Goal: Task Accomplishment & Management: Complete application form

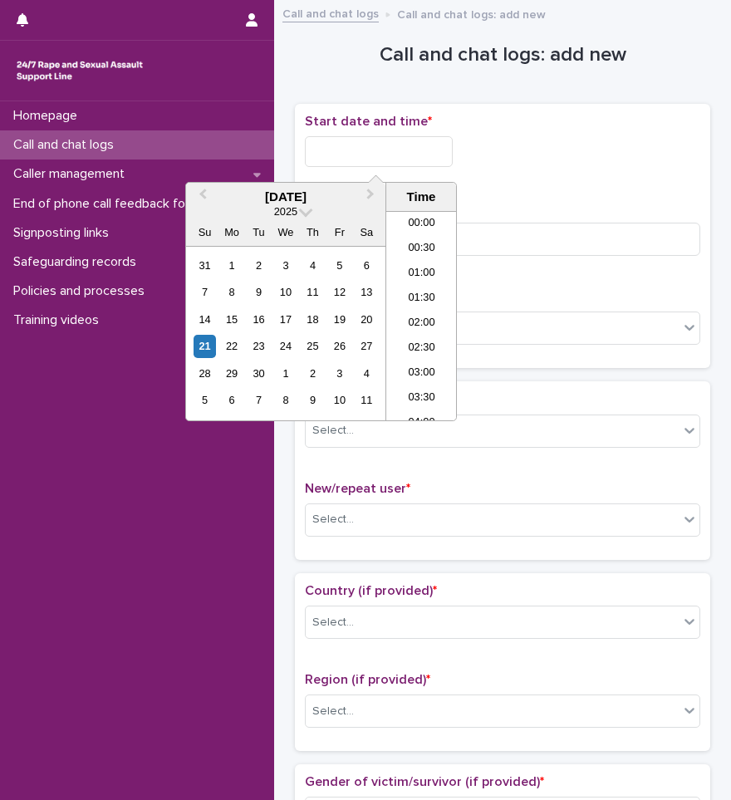
click at [344, 144] on input "text" at bounding box center [379, 151] width 148 height 31
click at [414, 271] on li "04:30" at bounding box center [421, 265] width 71 height 25
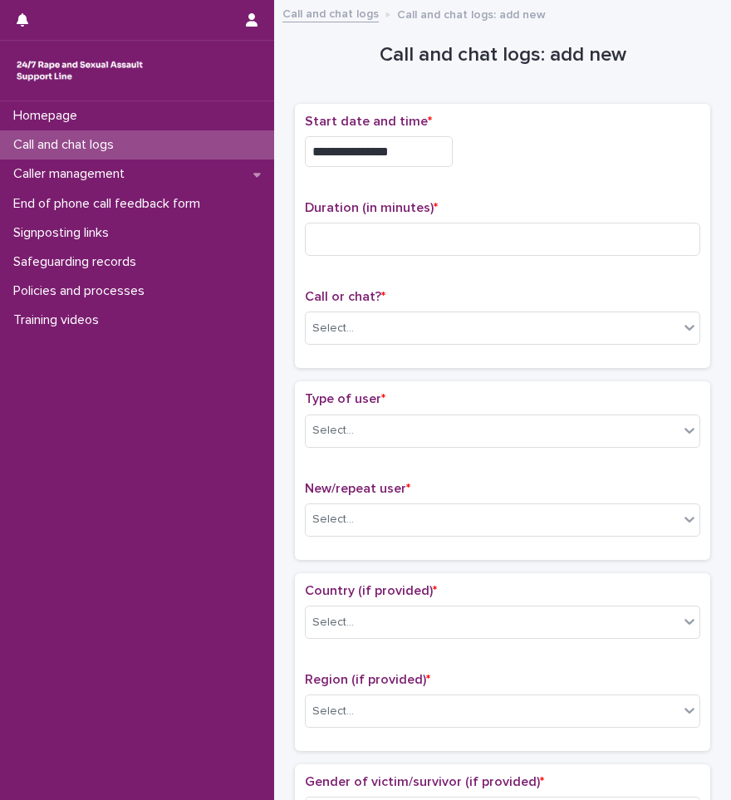
click at [411, 140] on input "**********" at bounding box center [379, 151] width 148 height 31
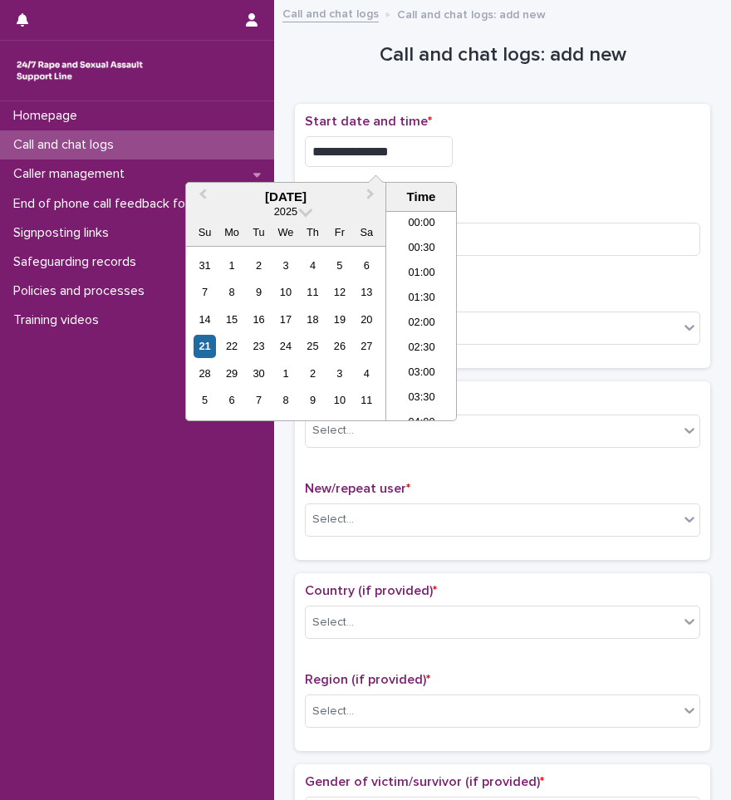
scroll to position [133, 0]
type input "**********"
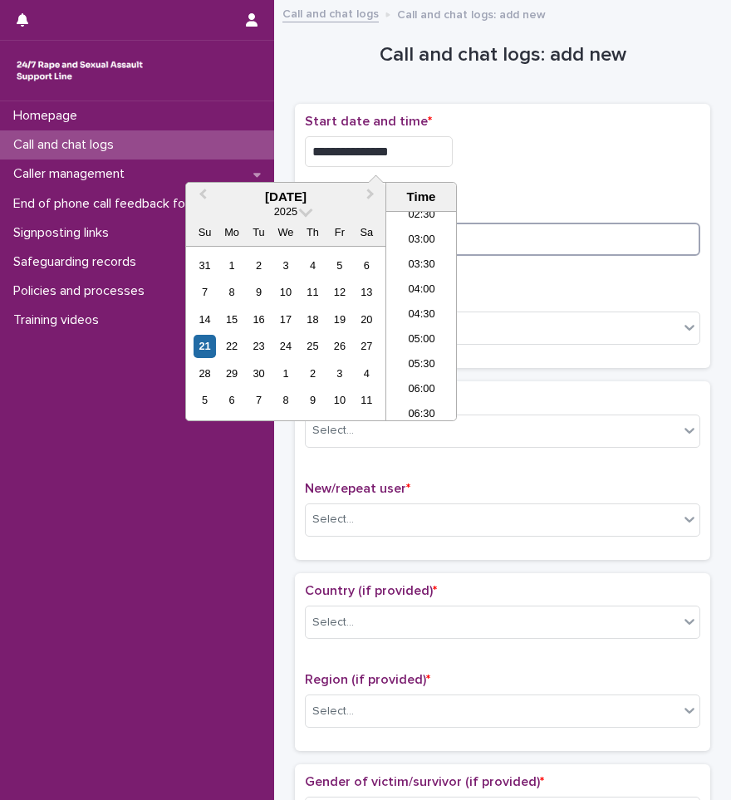
click at [516, 230] on input at bounding box center [503, 239] width 396 height 33
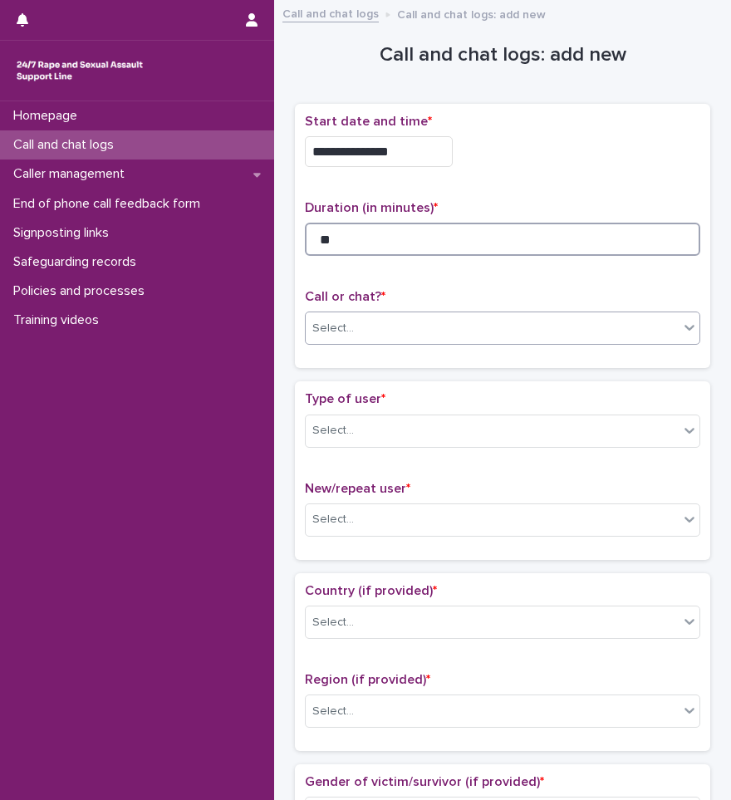
type input "**"
click at [469, 331] on div "Select..." at bounding box center [492, 328] width 373 height 27
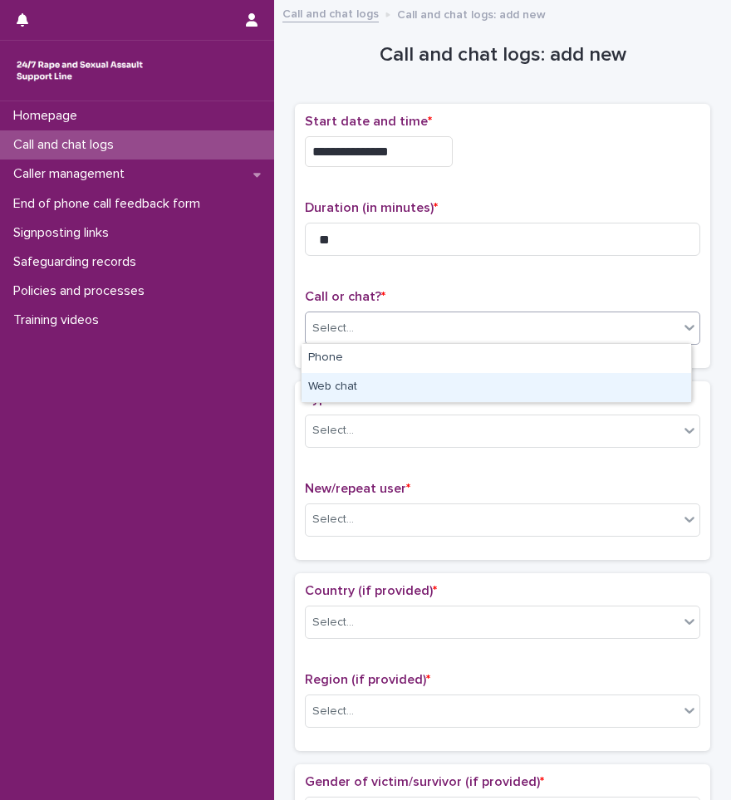
click at [372, 387] on div "Web chat" at bounding box center [497, 387] width 390 height 29
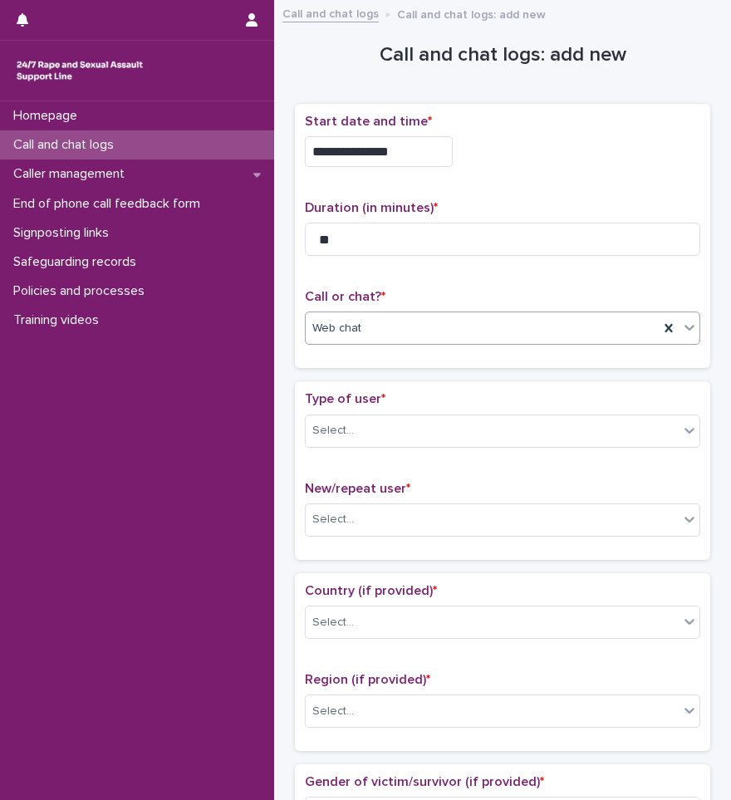
click at [370, 448] on div "Type of user * Select..." at bounding box center [503, 425] width 396 height 69
click at [377, 431] on div "Select..." at bounding box center [492, 430] width 373 height 27
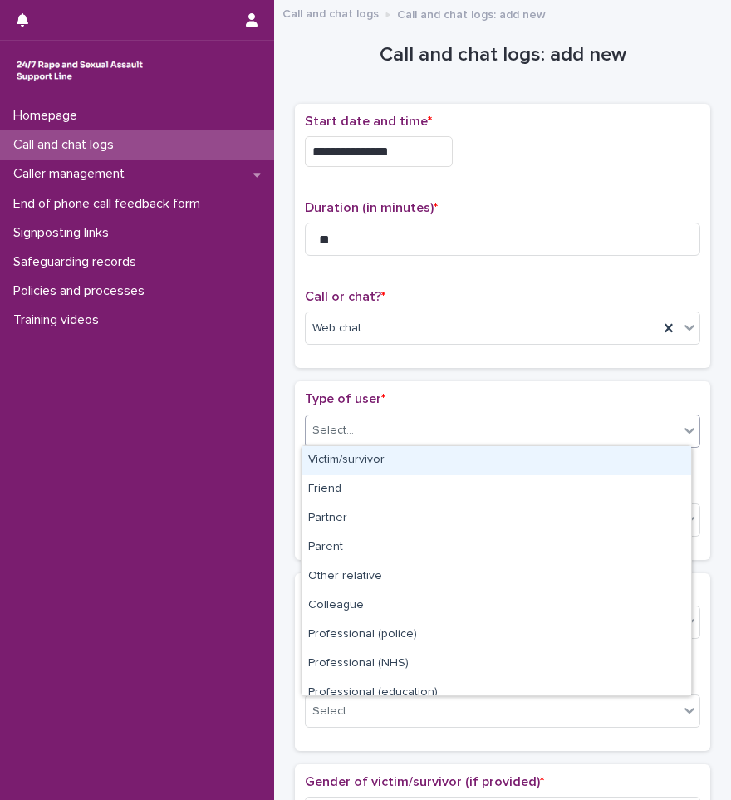
click at [355, 461] on div "Victim/survivor" at bounding box center [497, 460] width 390 height 29
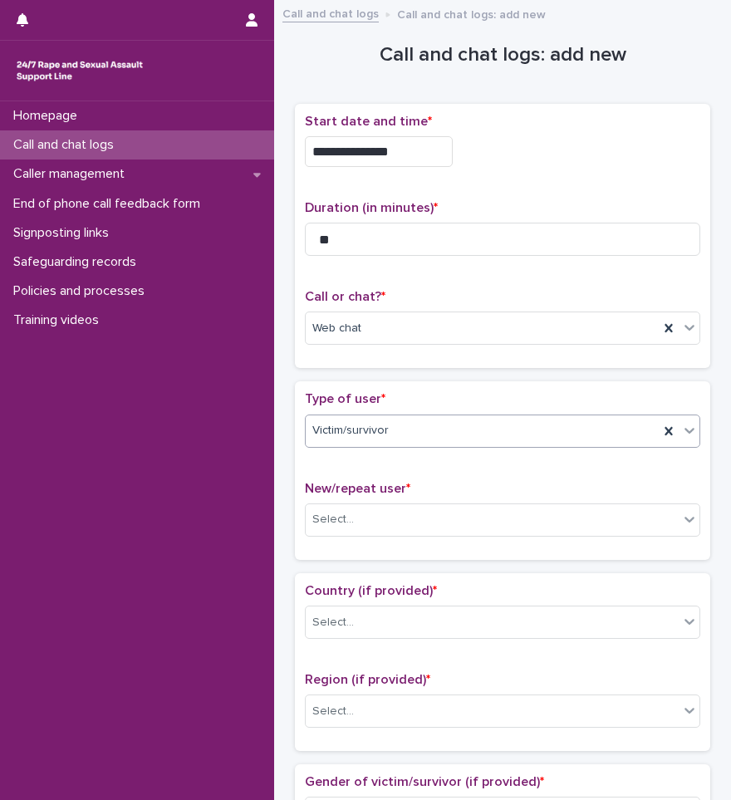
scroll to position [249, 0]
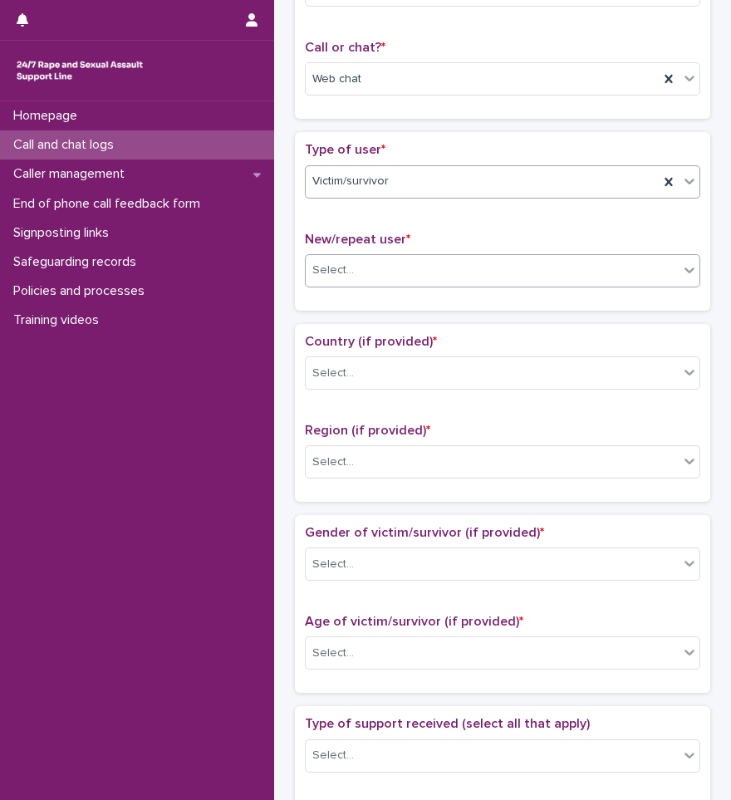
click at [404, 270] on div "Select..." at bounding box center [492, 270] width 373 height 27
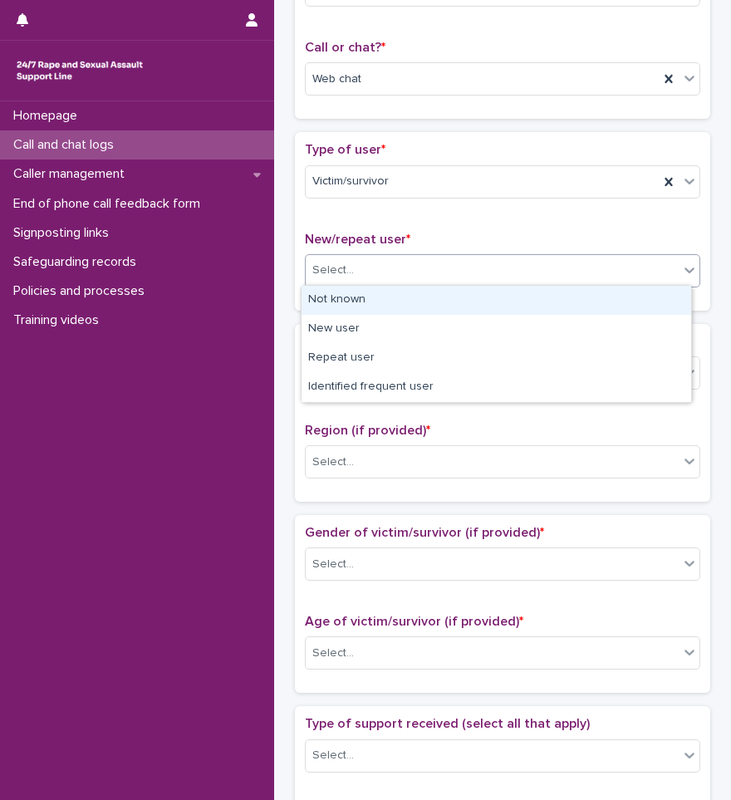
click at [381, 305] on div "Not known" at bounding box center [497, 300] width 390 height 29
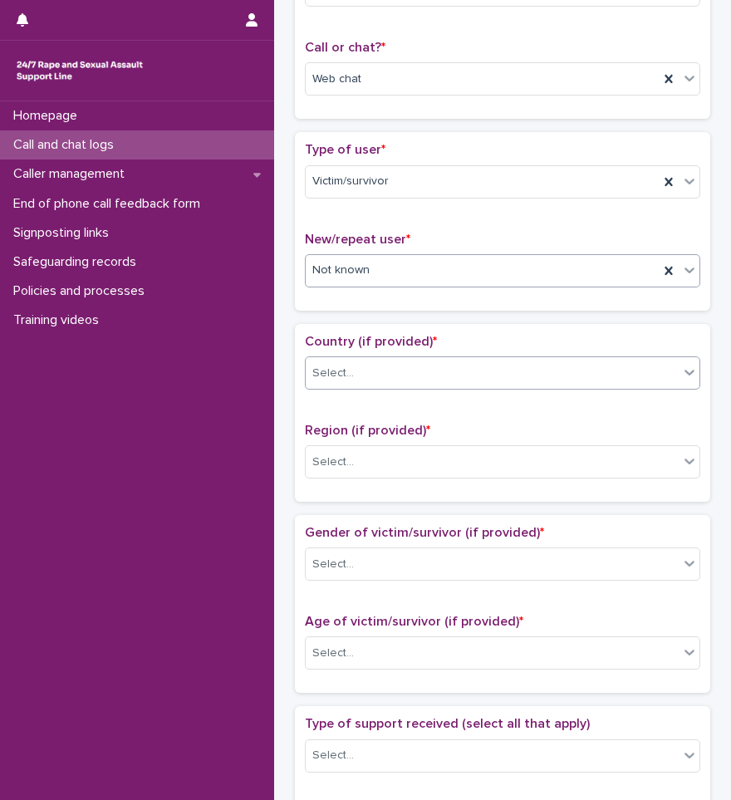
click at [411, 370] on div "Select..." at bounding box center [492, 373] width 373 height 27
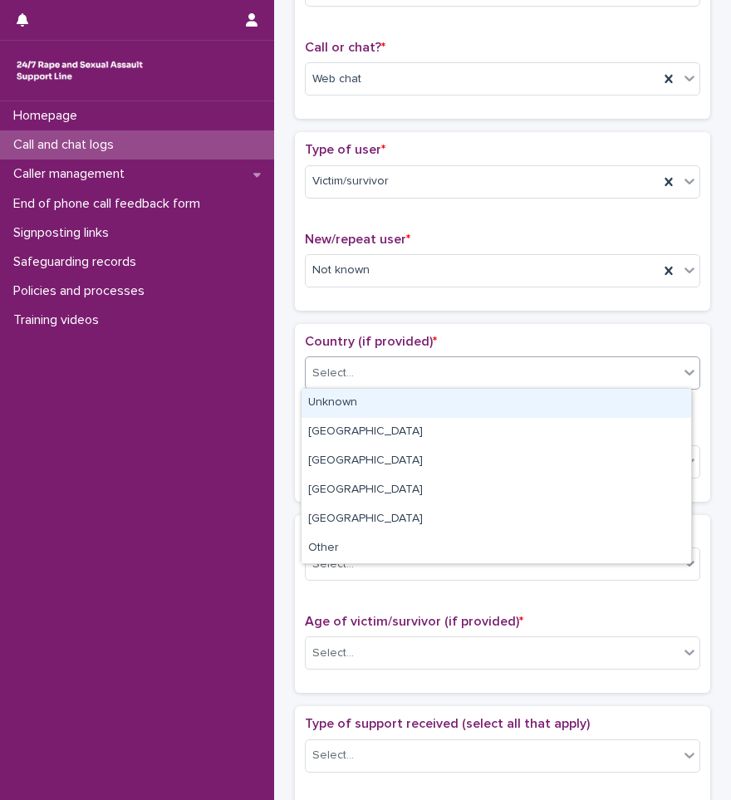
click at [356, 406] on div "Unknown" at bounding box center [497, 403] width 390 height 29
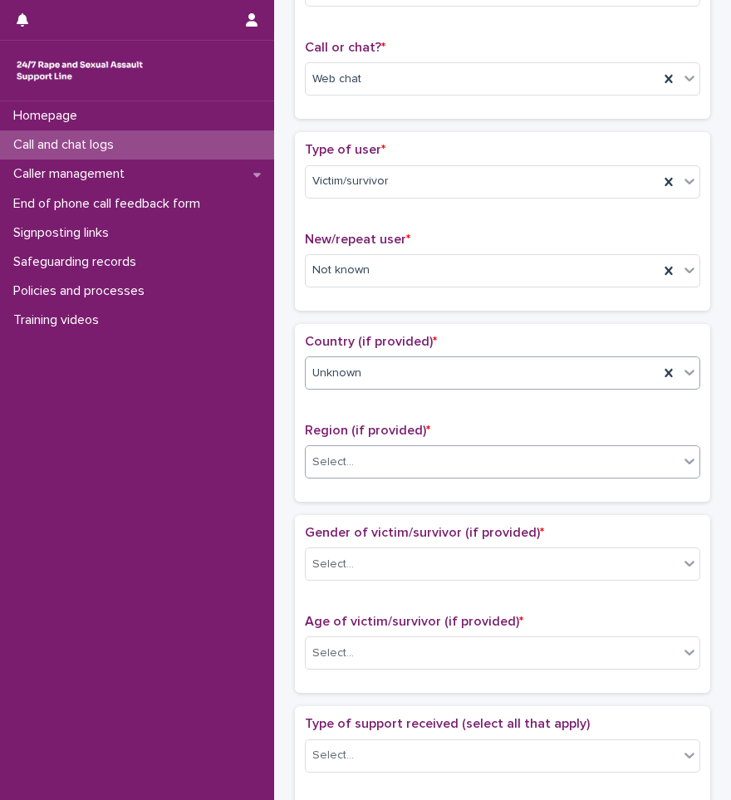
click at [379, 452] on div "Select..." at bounding box center [492, 462] width 373 height 27
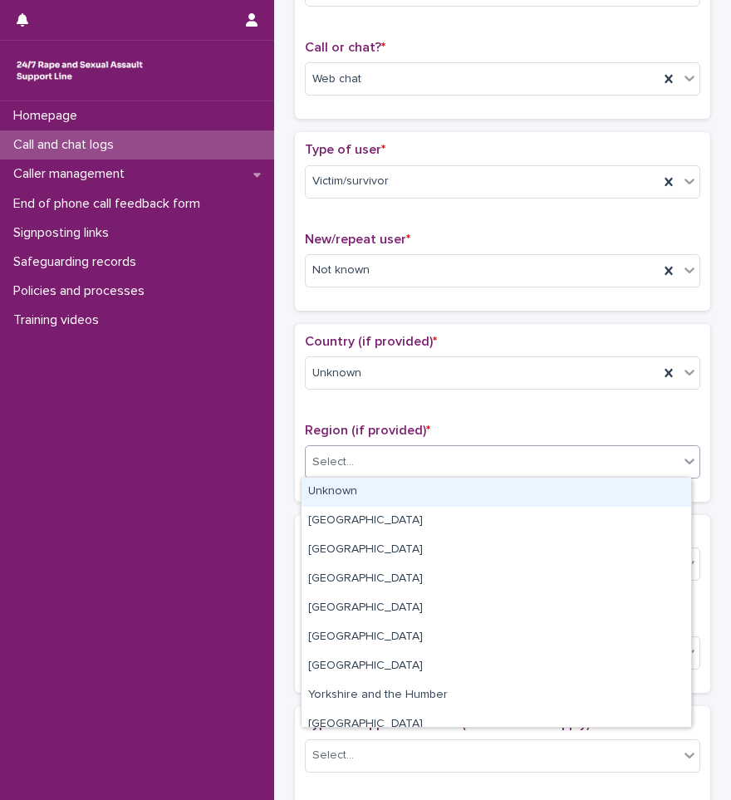
click at [357, 494] on div "Unknown" at bounding box center [497, 492] width 390 height 29
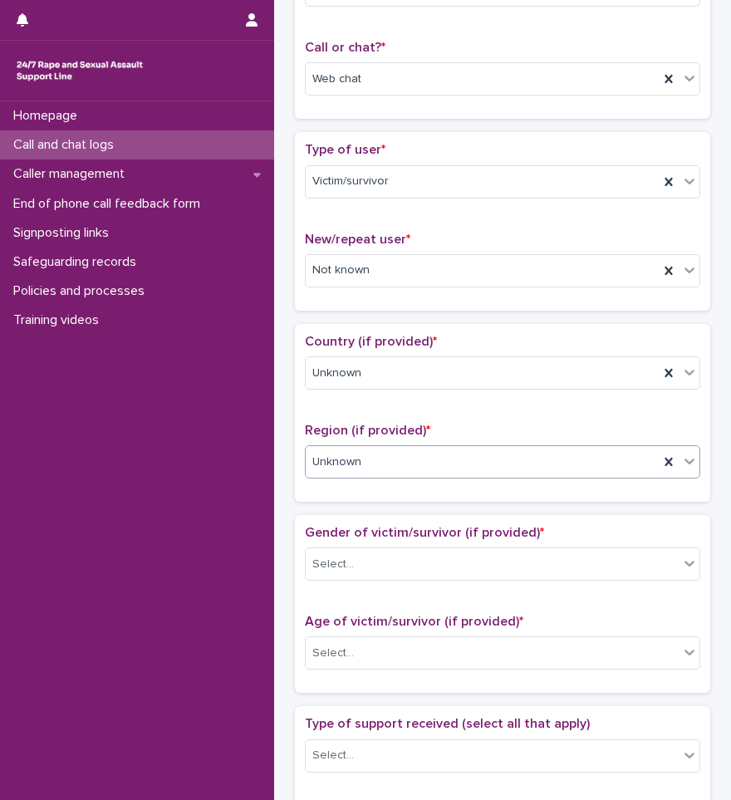
scroll to position [415, 0]
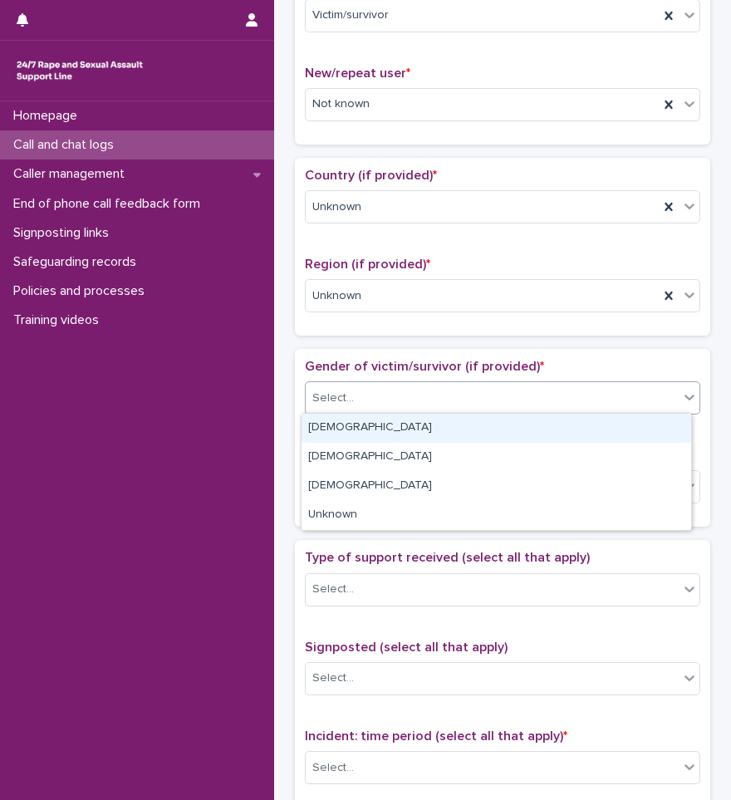
click at [364, 385] on div "Select..." at bounding box center [492, 398] width 373 height 27
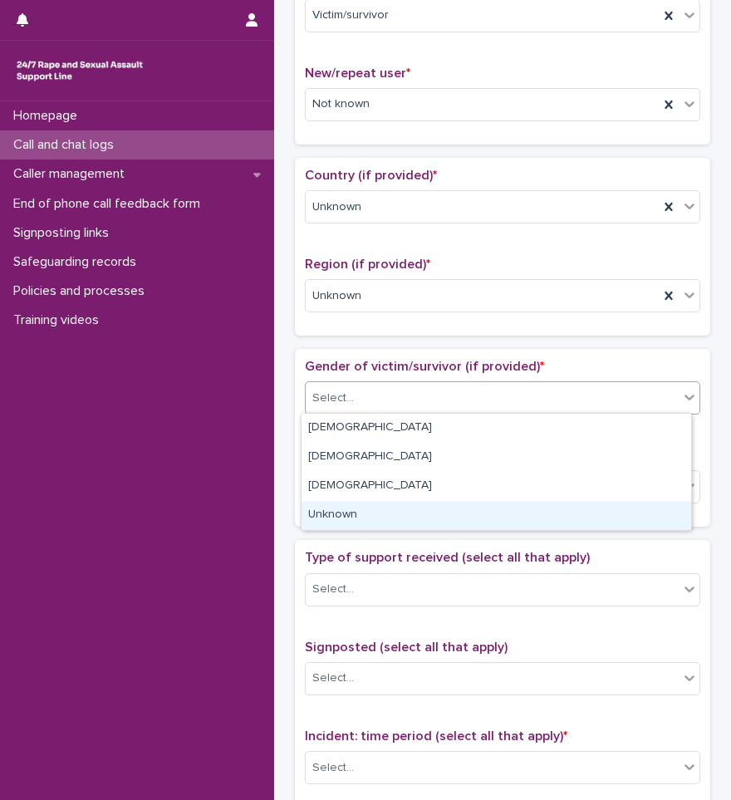
click at [347, 513] on div "Unknown" at bounding box center [497, 515] width 390 height 29
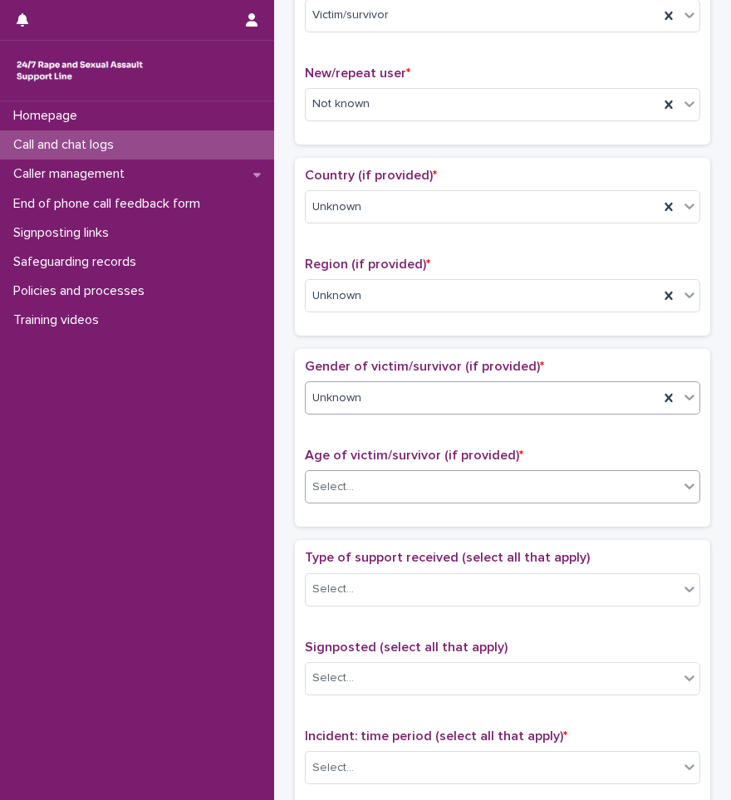
click at [368, 493] on div "Select..." at bounding box center [492, 487] width 373 height 27
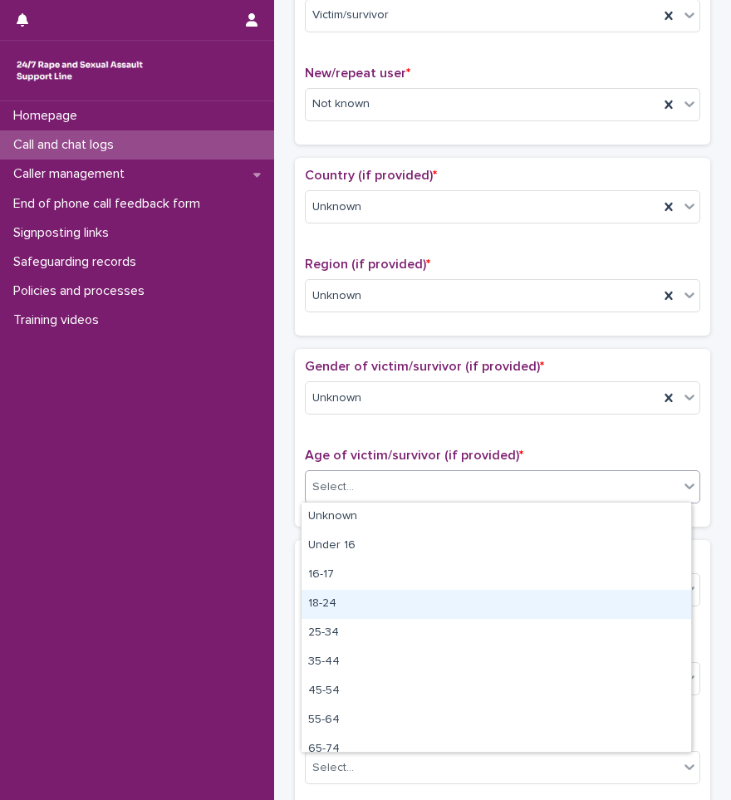
click at [339, 600] on div "18-24" at bounding box center [497, 604] width 390 height 29
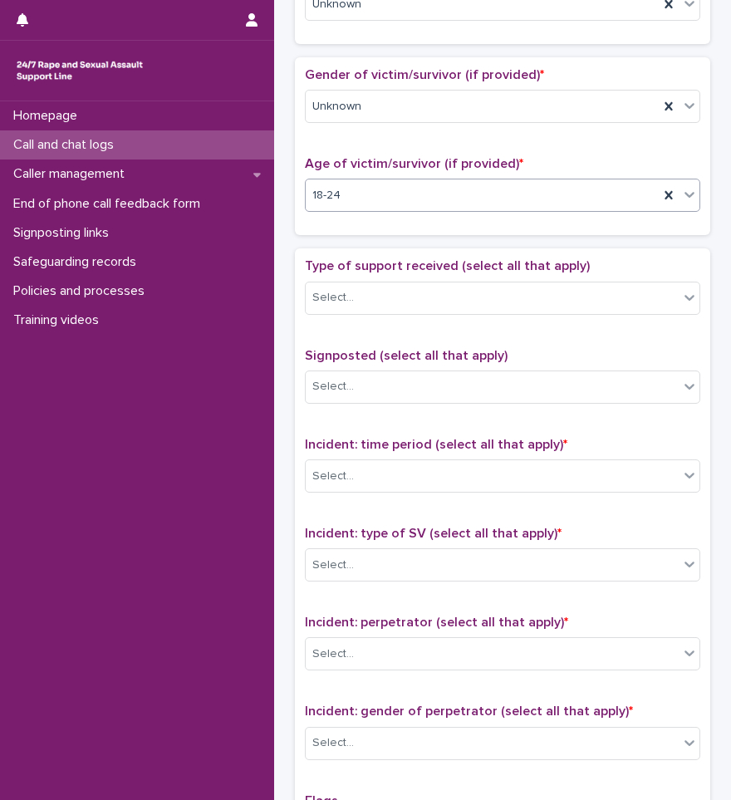
scroll to position [748, 0]
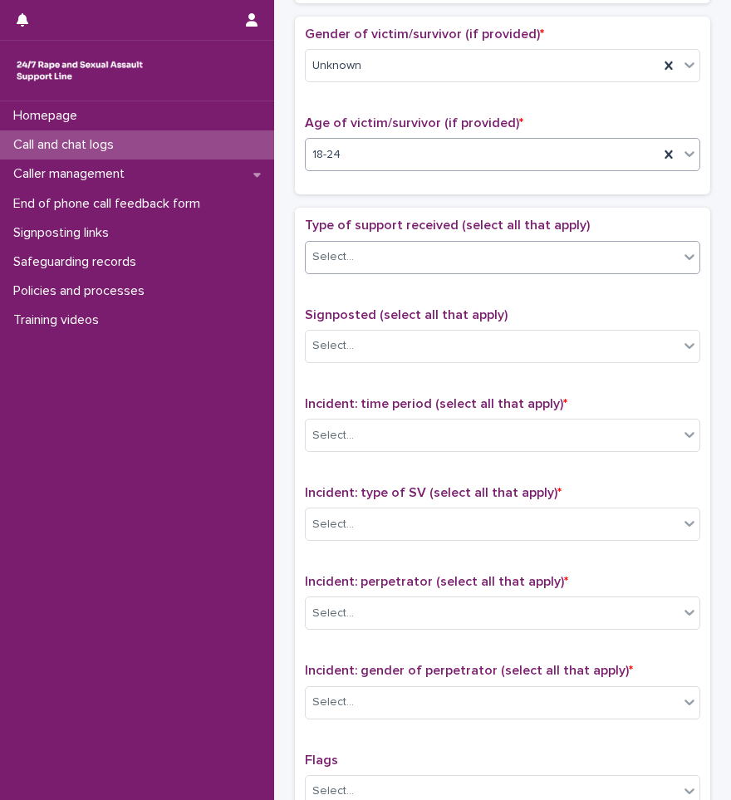
click at [386, 247] on div "Select..." at bounding box center [492, 256] width 373 height 27
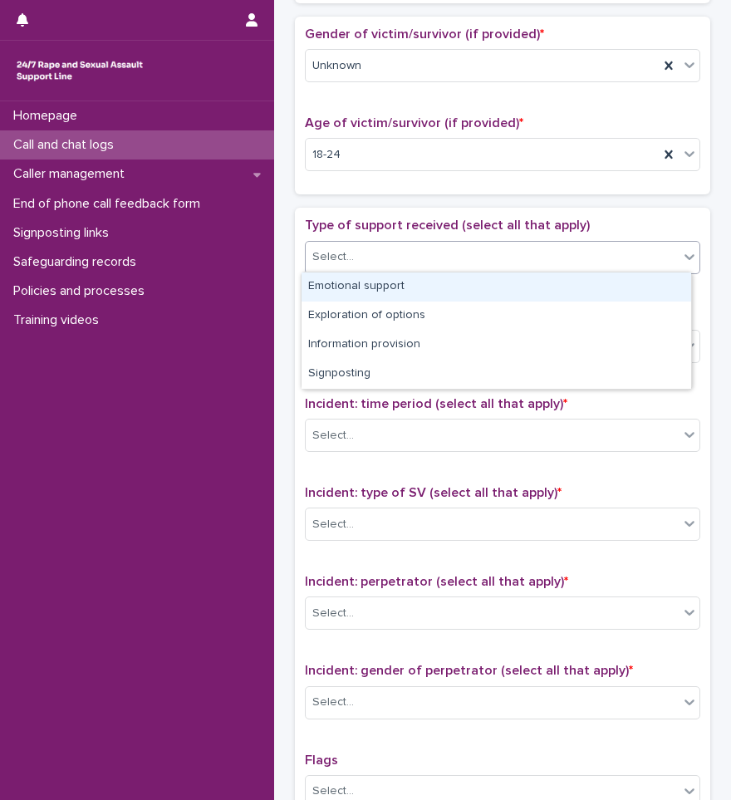
click at [356, 282] on div "Emotional support" at bounding box center [497, 287] width 390 height 29
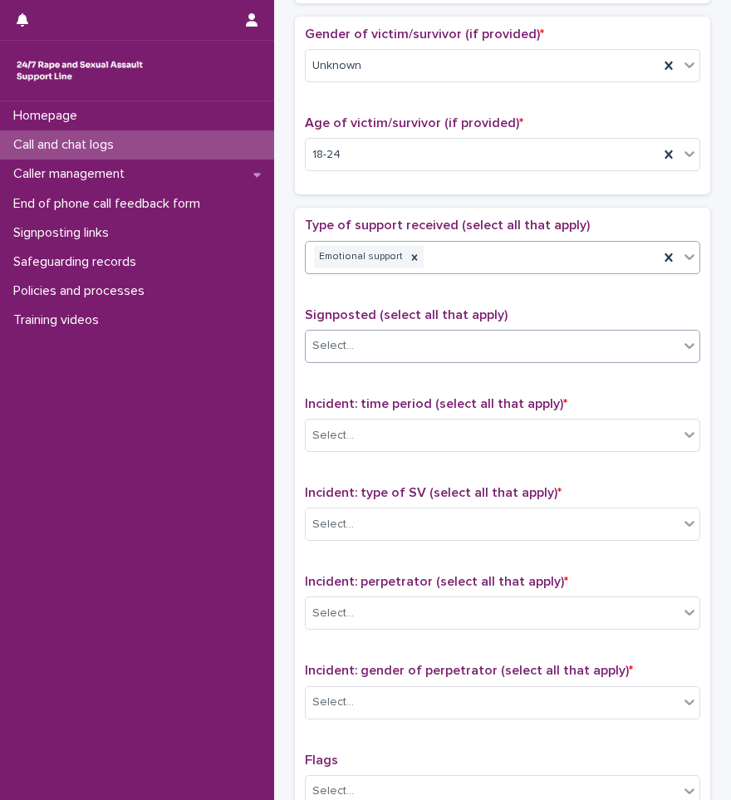
click at [375, 356] on div "Select..." at bounding box center [492, 345] width 373 height 27
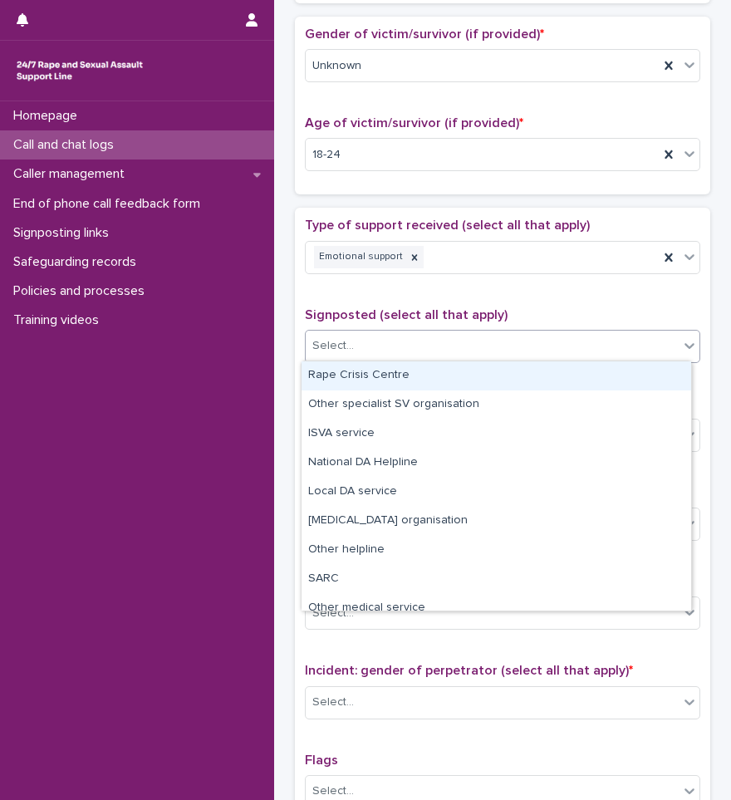
click at [408, 293] on div "Type of support received (select all that apply) Emotional support Signposted (…" at bounding box center [503, 566] width 396 height 696
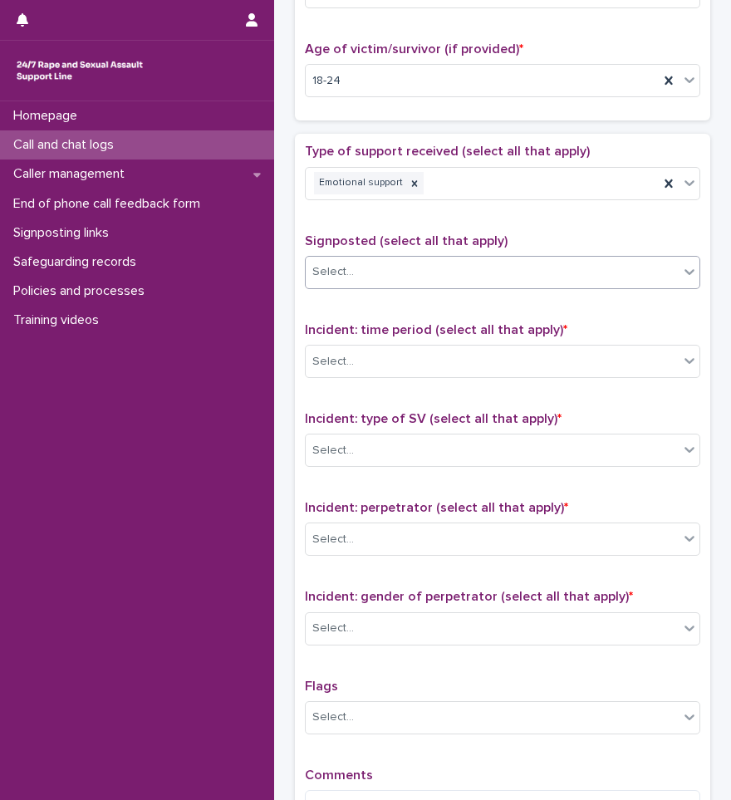
scroll to position [914, 0]
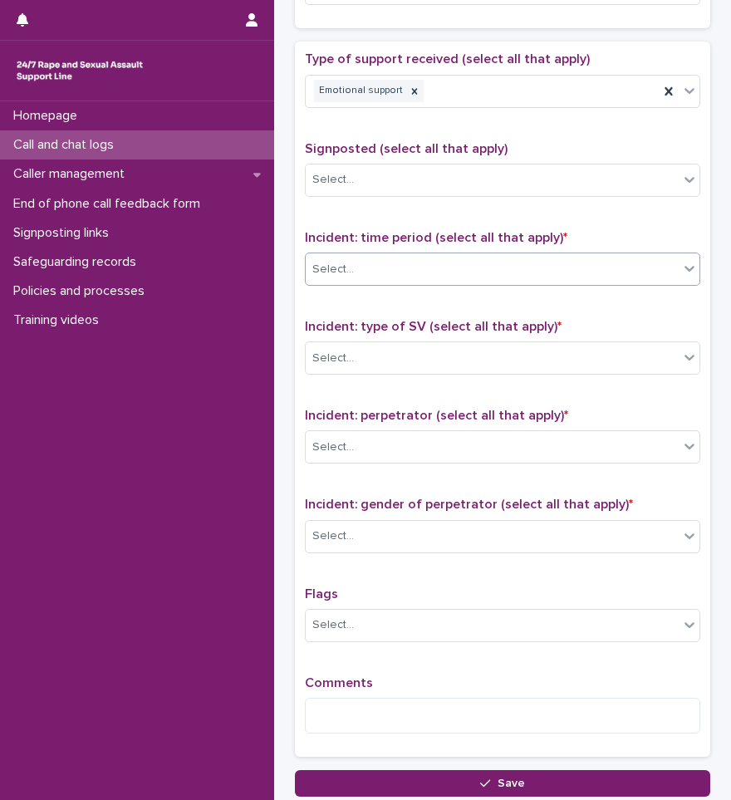
click at [383, 278] on div "Select..." at bounding box center [492, 269] width 373 height 27
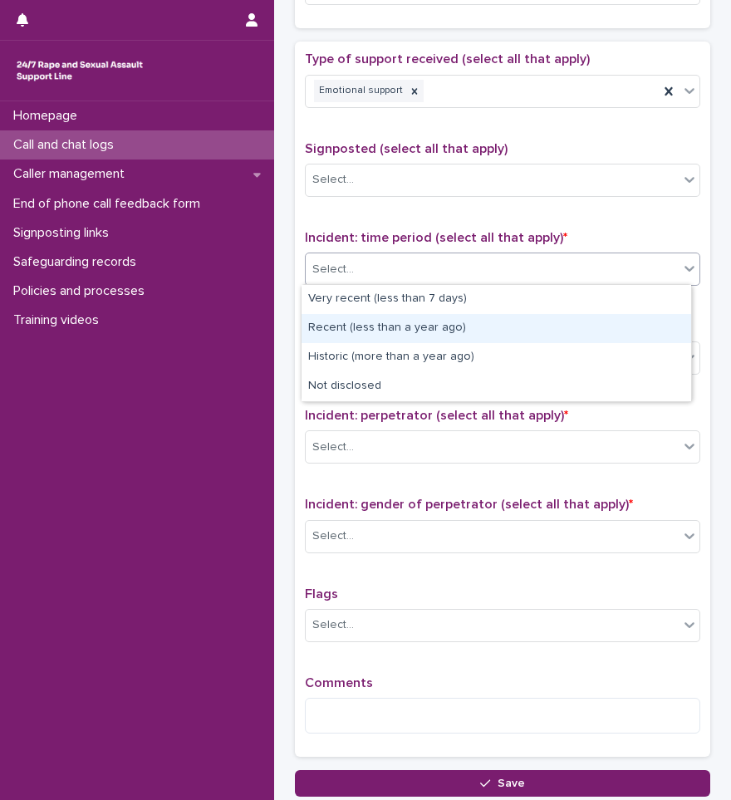
drag, startPoint x: 380, startPoint y: 299, endPoint x: 374, endPoint y: 337, distance: 37.8
click at [374, 337] on div "Recent (less than a year ago)" at bounding box center [497, 328] width 390 height 29
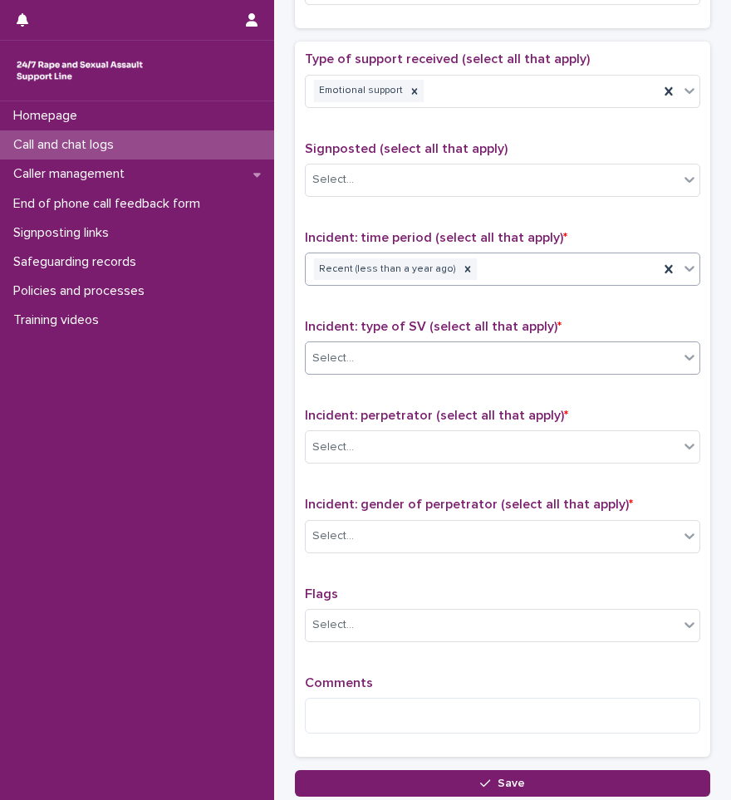
click at [359, 361] on div "Select..." at bounding box center [492, 358] width 373 height 27
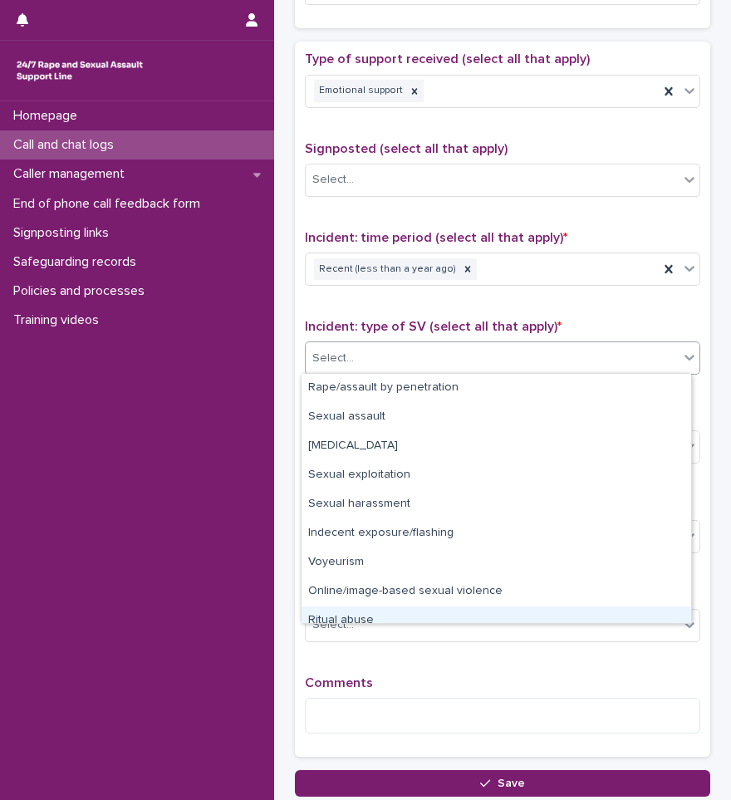
scroll to position [42, 0]
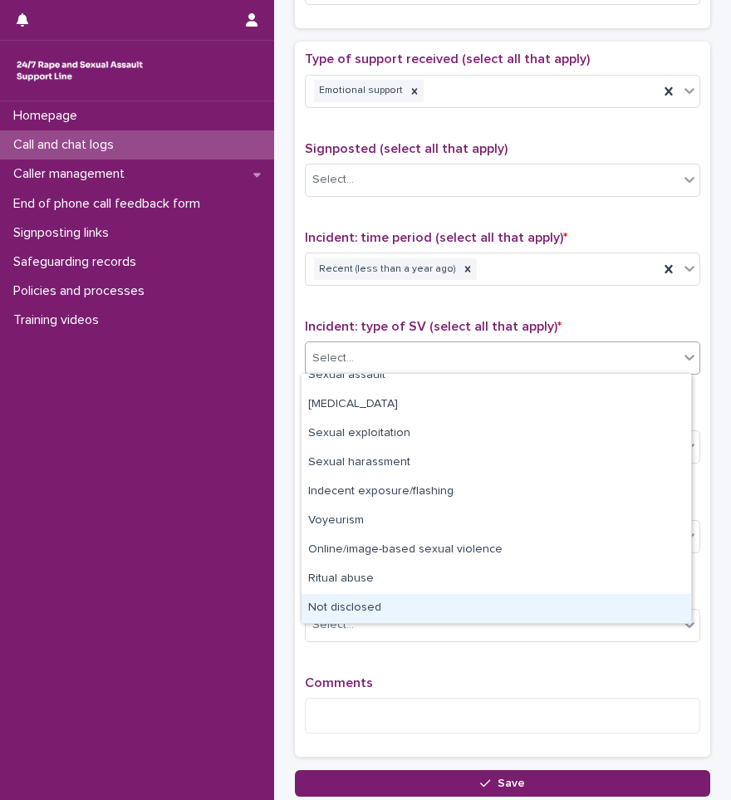
click at [340, 607] on div "Not disclosed" at bounding box center [497, 608] width 390 height 29
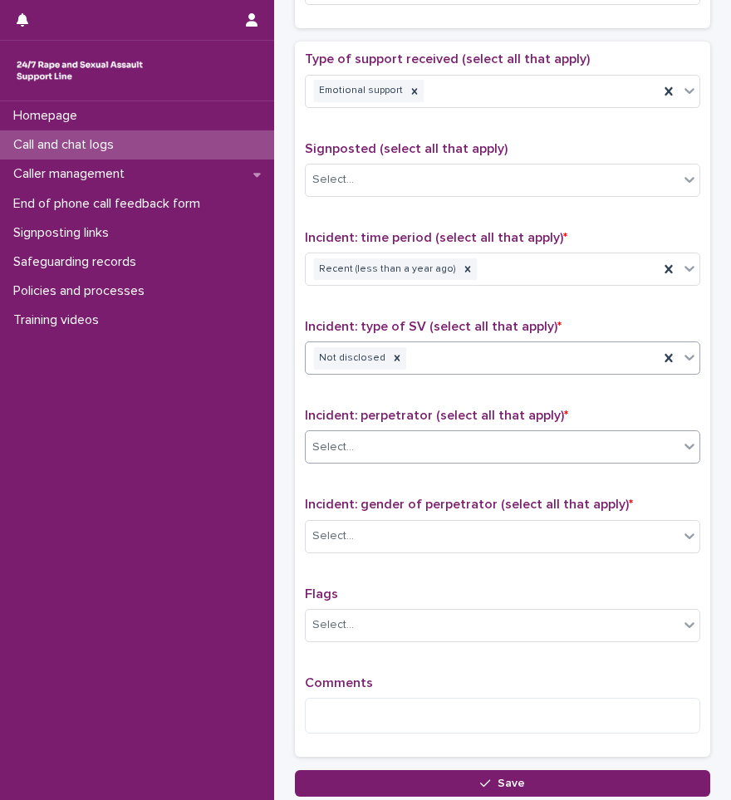
click at [354, 448] on div "Select..." at bounding box center [492, 447] width 373 height 27
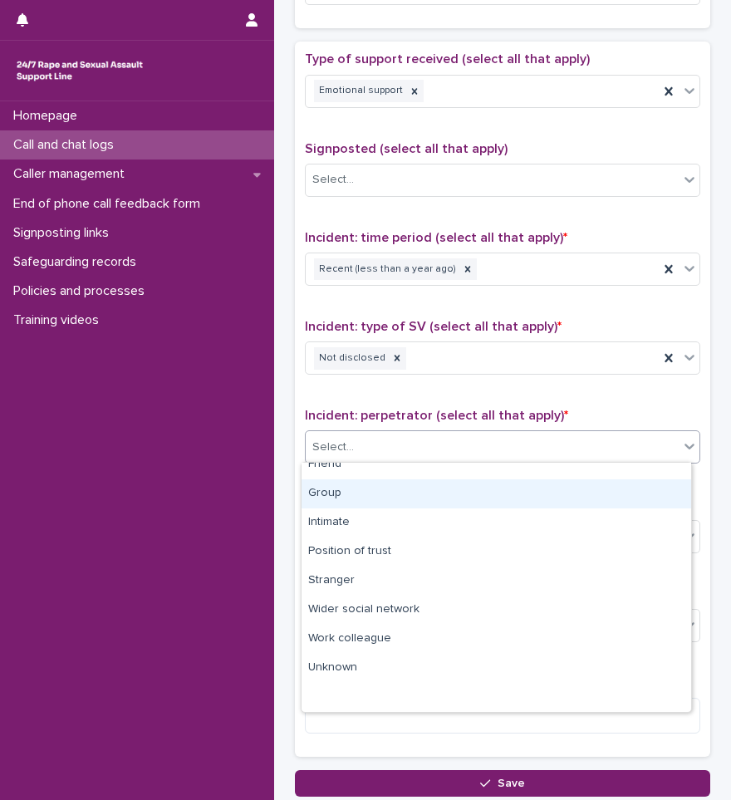
scroll to position [0, 0]
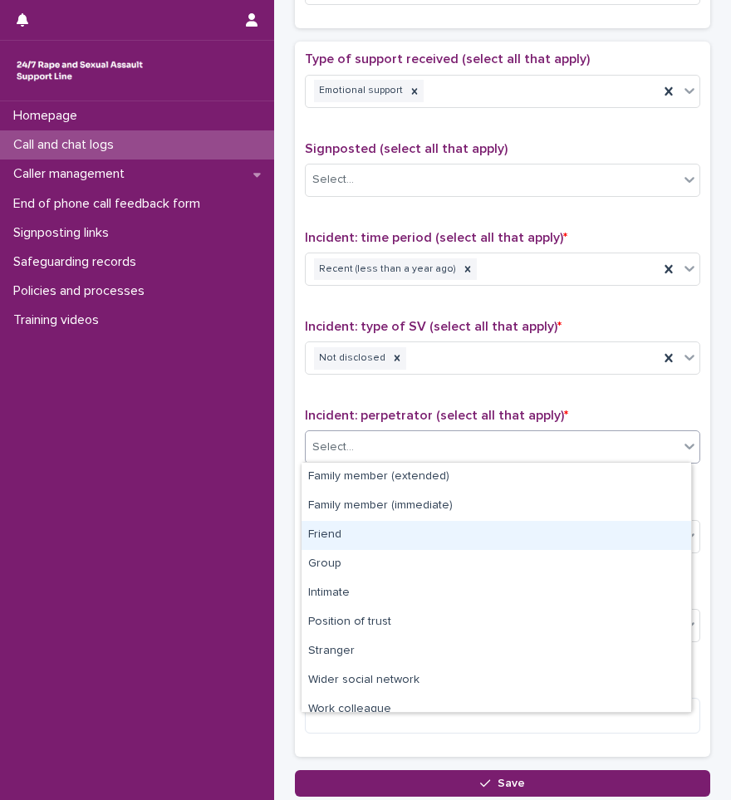
click at [342, 540] on div "Friend" at bounding box center [497, 535] width 390 height 29
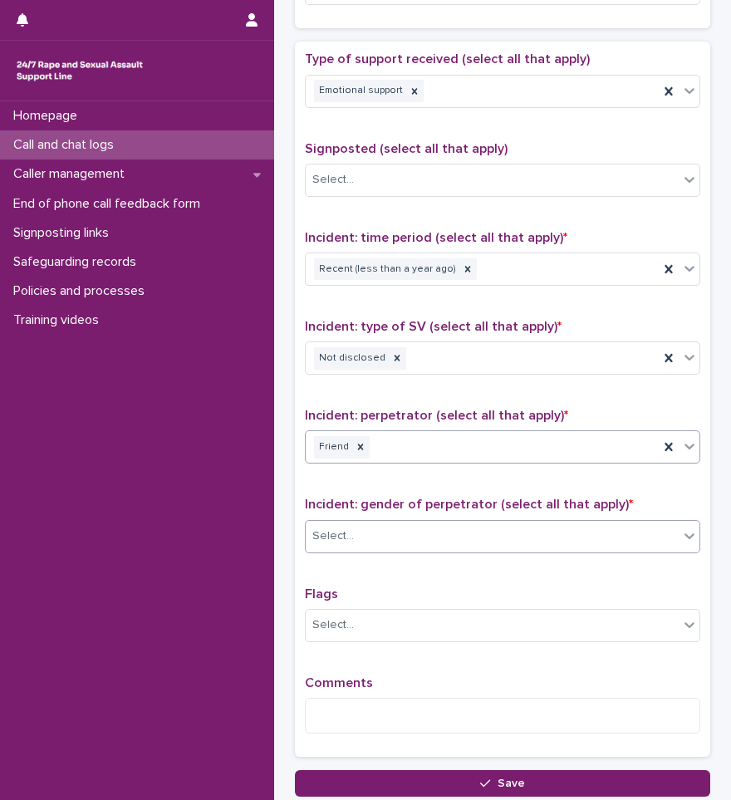
click at [356, 535] on input "text" at bounding box center [357, 536] width 2 height 16
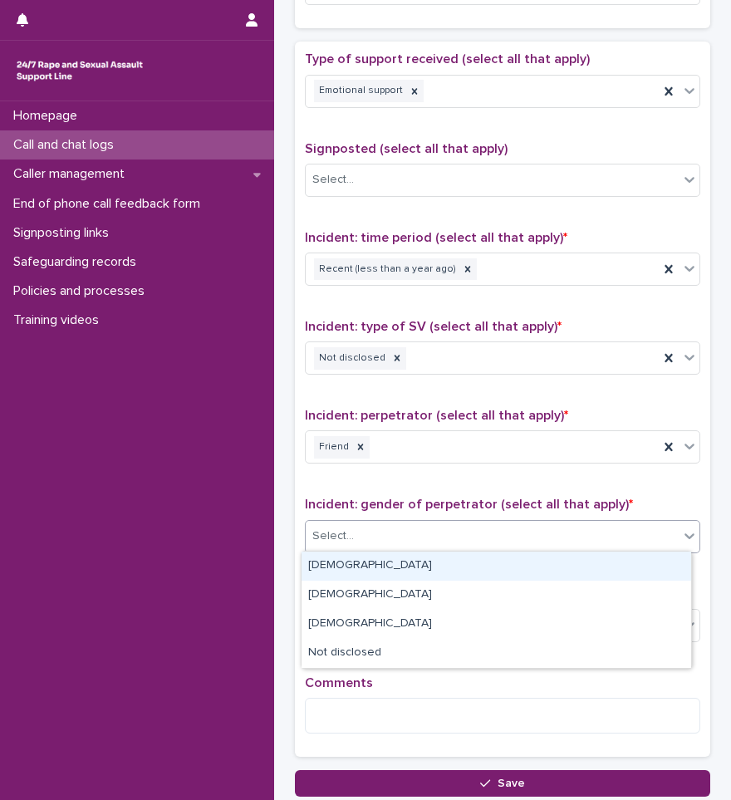
click at [350, 573] on div "[DEMOGRAPHIC_DATA]" at bounding box center [497, 566] width 390 height 29
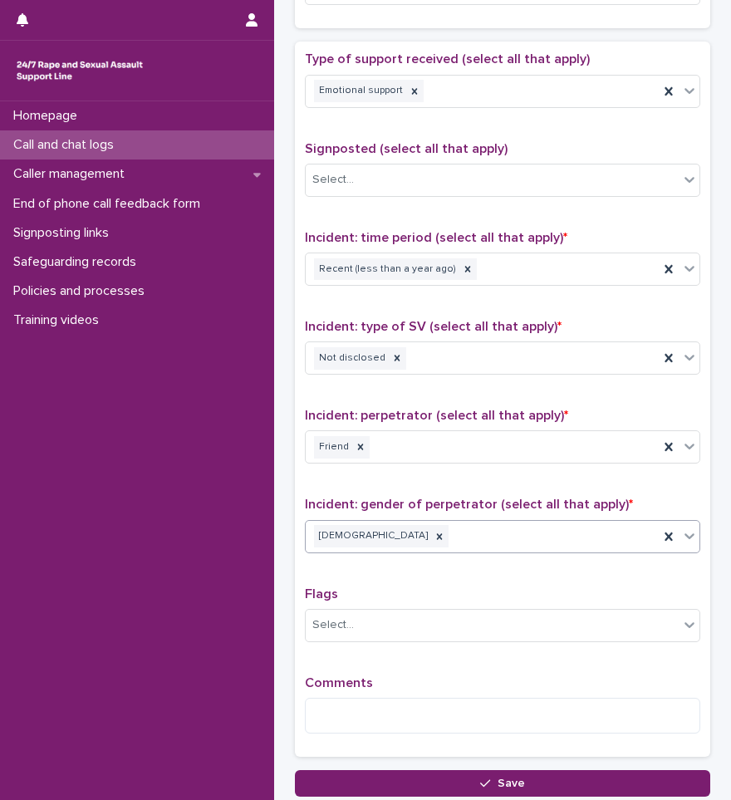
click at [438, 545] on div "[DEMOGRAPHIC_DATA]" at bounding box center [482, 536] width 353 height 29
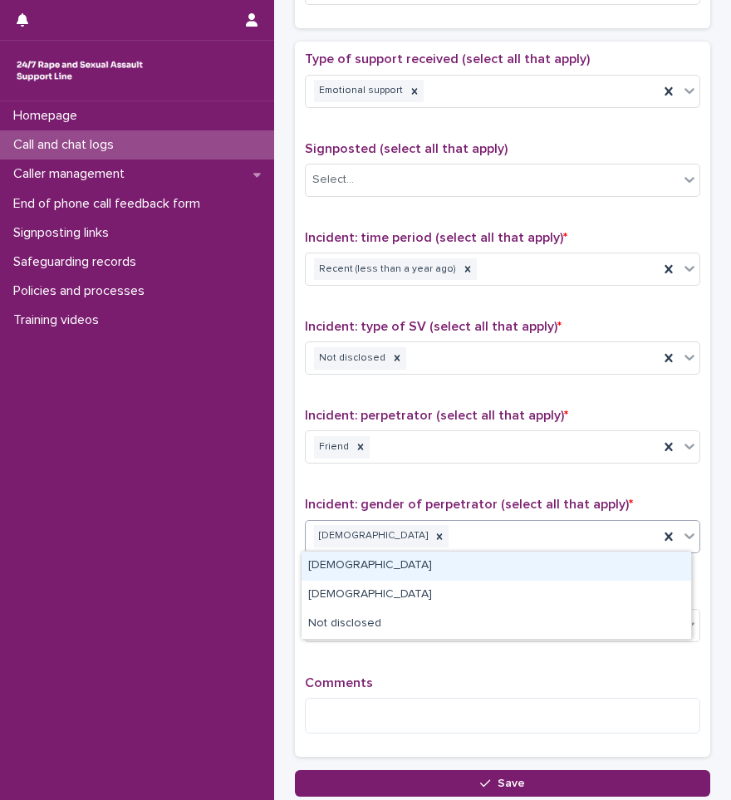
click at [394, 573] on div "[DEMOGRAPHIC_DATA]" at bounding box center [497, 566] width 390 height 29
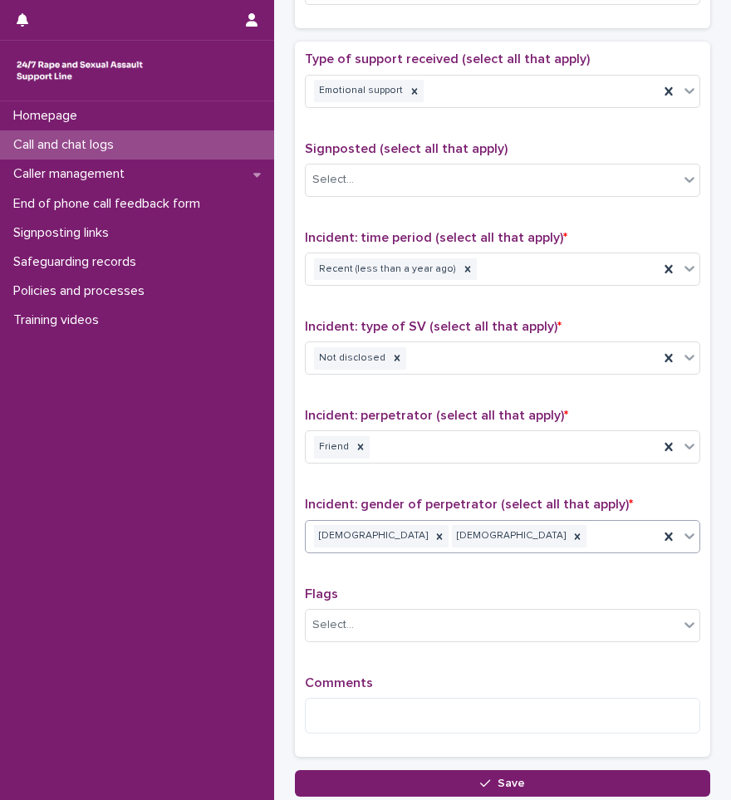
click at [372, 695] on div "Comments" at bounding box center [503, 711] width 396 height 71
click at [372, 703] on textarea at bounding box center [503, 716] width 396 height 36
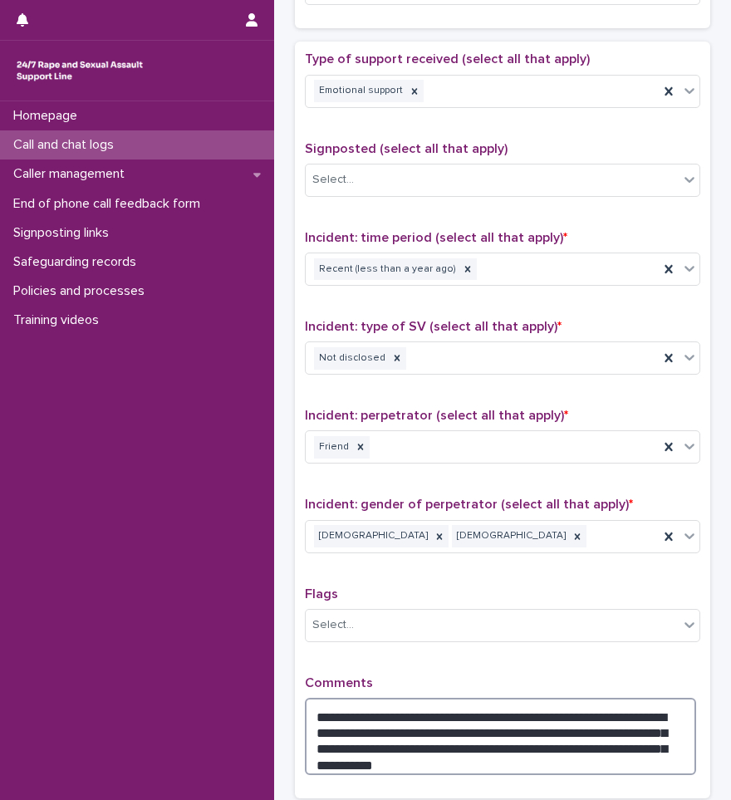
click at [443, 758] on textarea "**********" at bounding box center [500, 736] width 391 height 77
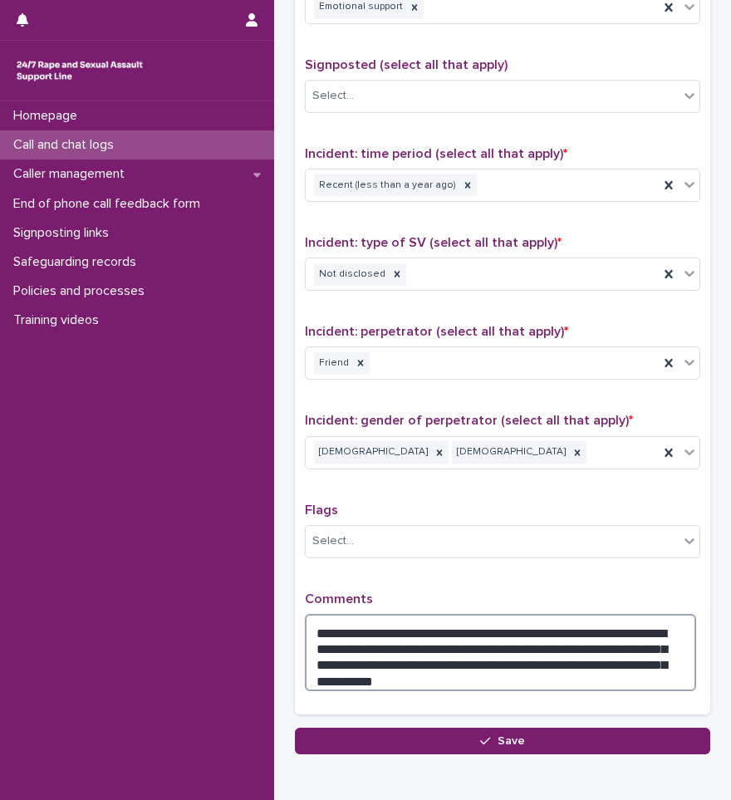
scroll to position [1072, 0]
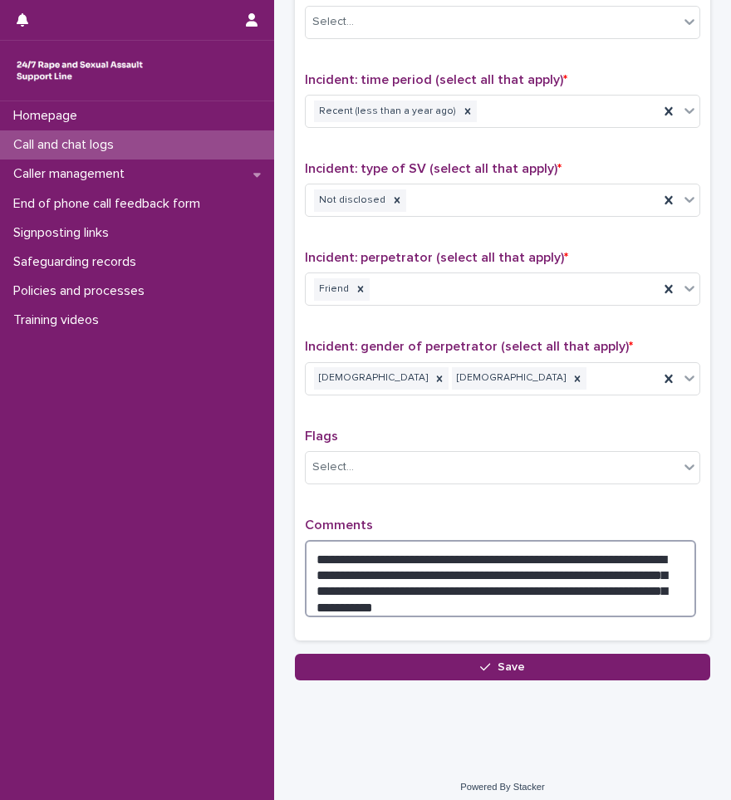
click at [521, 588] on textarea "**********" at bounding box center [500, 578] width 391 height 77
click at [550, 604] on textarea "**********" at bounding box center [500, 578] width 391 height 77
drag, startPoint x: 470, startPoint y: 584, endPoint x: 566, endPoint y: 586, distance: 96.4
click at [566, 586] on textarea "**********" at bounding box center [500, 578] width 391 height 77
click at [471, 601] on textarea "**********" at bounding box center [500, 578] width 391 height 77
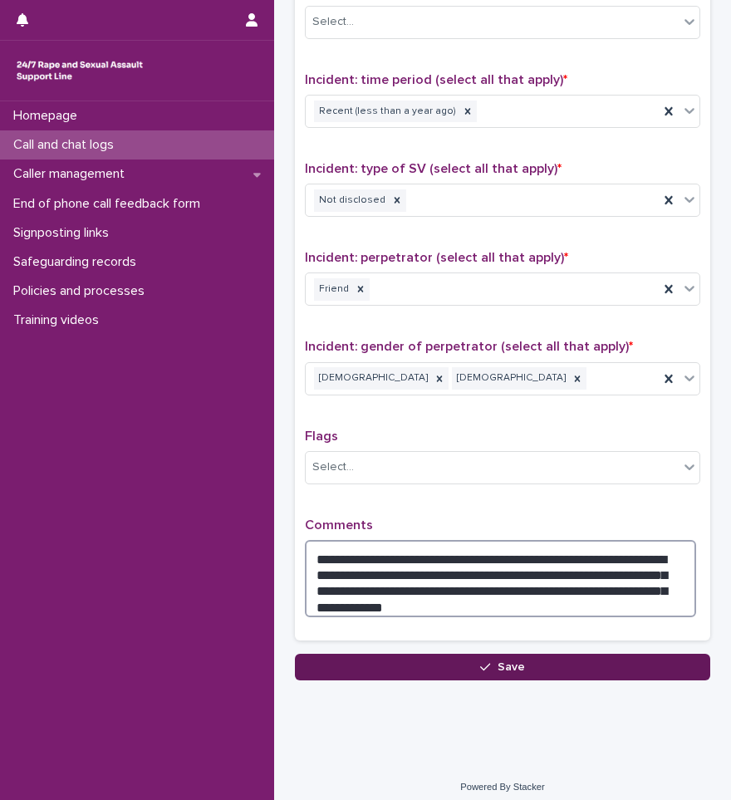
type textarea "**********"
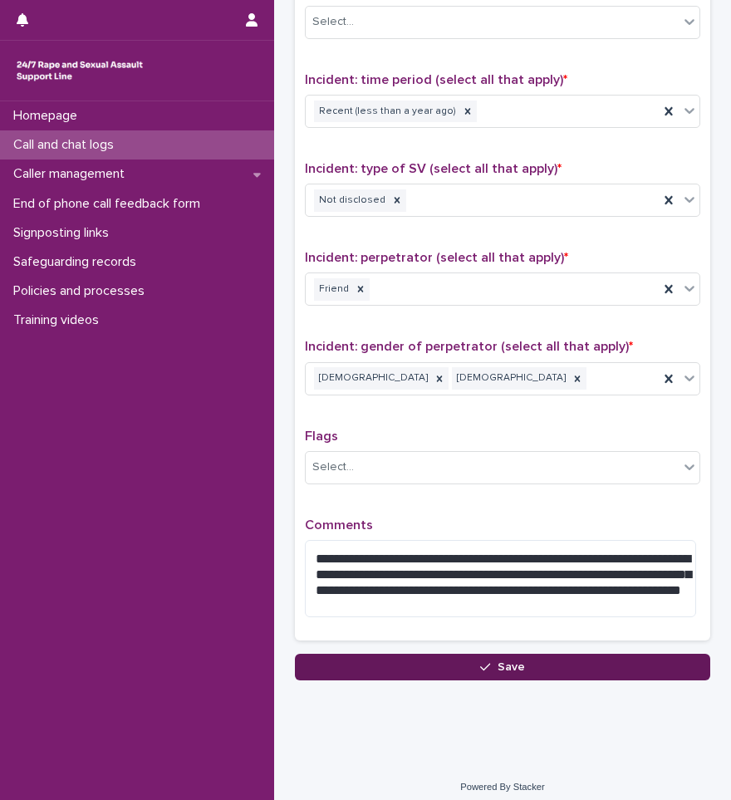
click at [460, 670] on button "Save" at bounding box center [502, 667] width 415 height 27
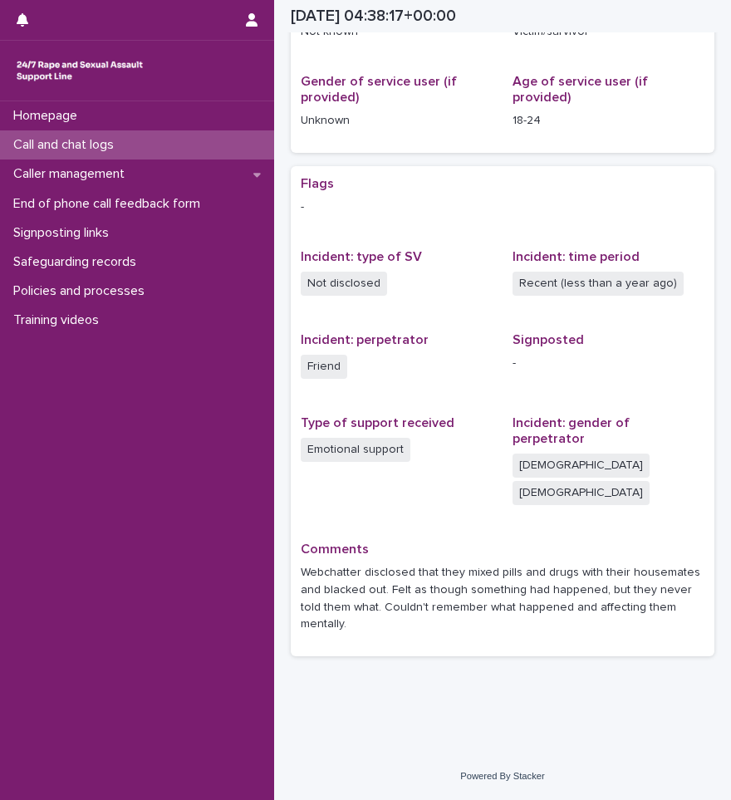
scroll to position [298, 0]
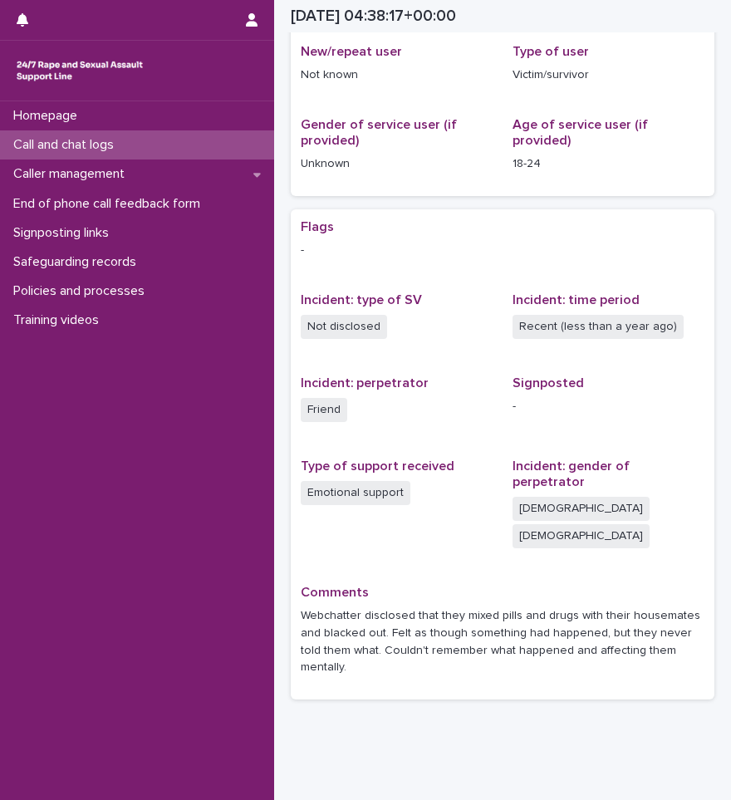
click at [39, 150] on p "Call and chat logs" at bounding box center [67, 145] width 120 height 16
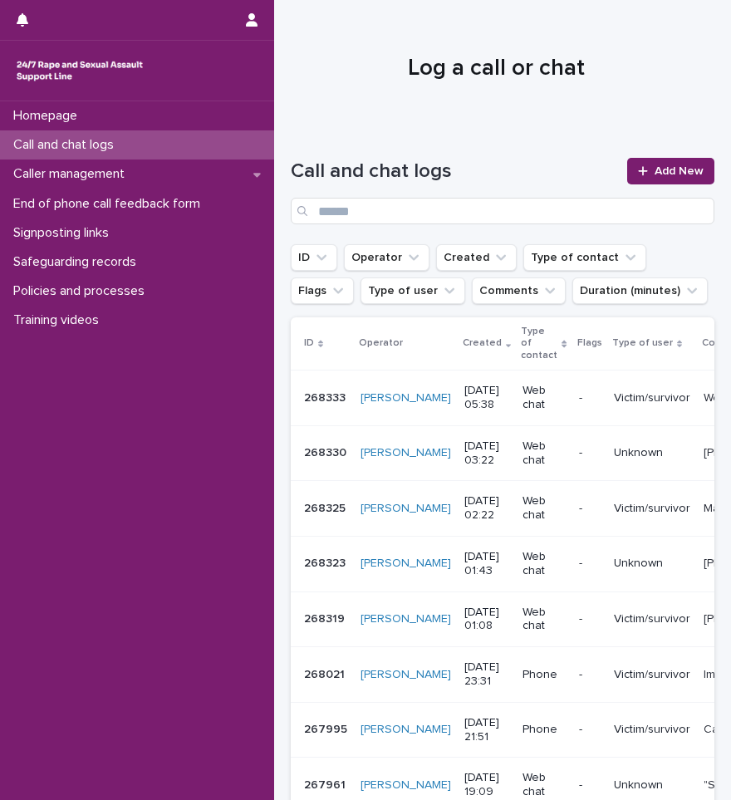
click at [611, 163] on div "Call and chat logs Add New" at bounding box center [503, 191] width 424 height 66
click at [670, 163] on link "Add New" at bounding box center [670, 171] width 87 height 27
